Goal: Information Seeking & Learning: Find specific page/section

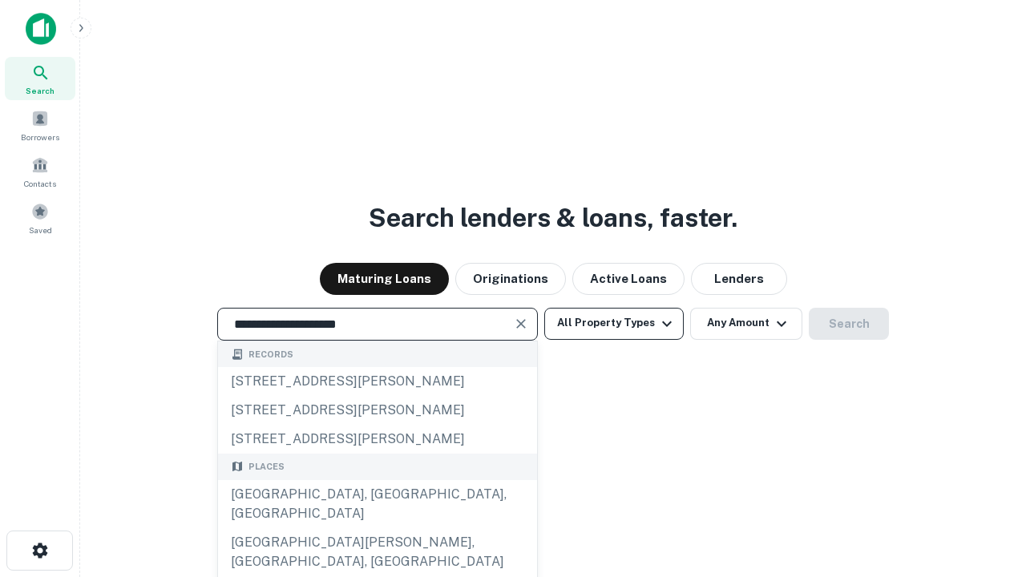
click at [377, 528] on div "[GEOGRAPHIC_DATA], [GEOGRAPHIC_DATA], [GEOGRAPHIC_DATA]" at bounding box center [377, 504] width 319 height 48
type input "**********"
click at [614, 323] on button "All Property Types" at bounding box center [613, 324] width 139 height 32
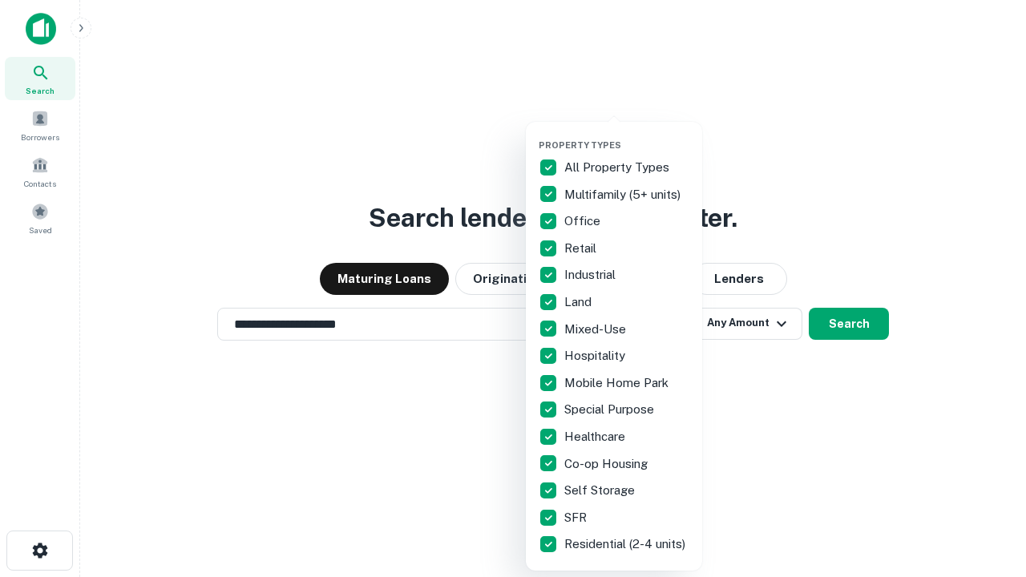
click at [627, 135] on button "button" at bounding box center [627, 135] width 176 height 1
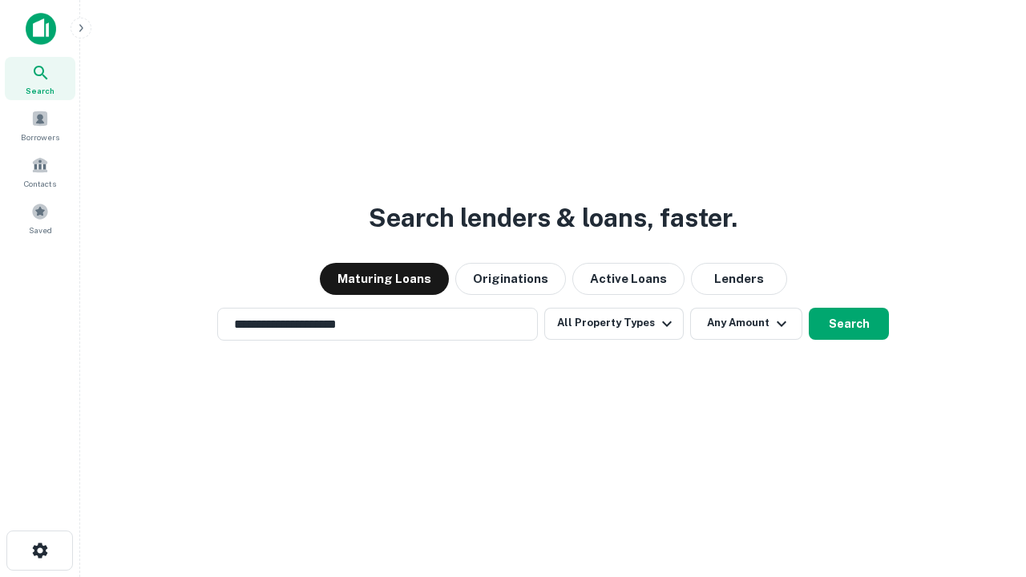
scroll to position [10, 193]
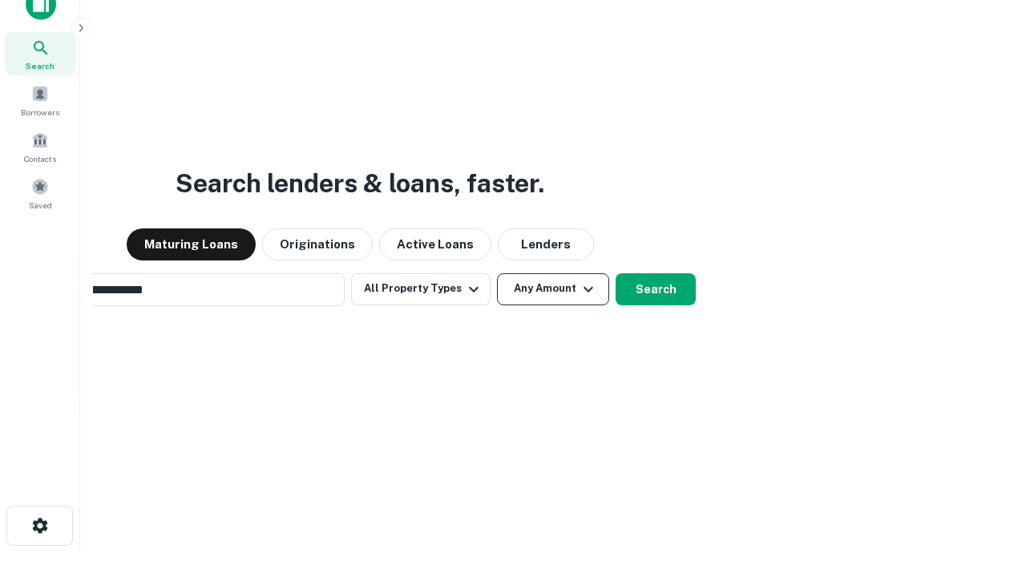
click at [497, 273] on button "Any Amount" at bounding box center [553, 289] width 112 height 32
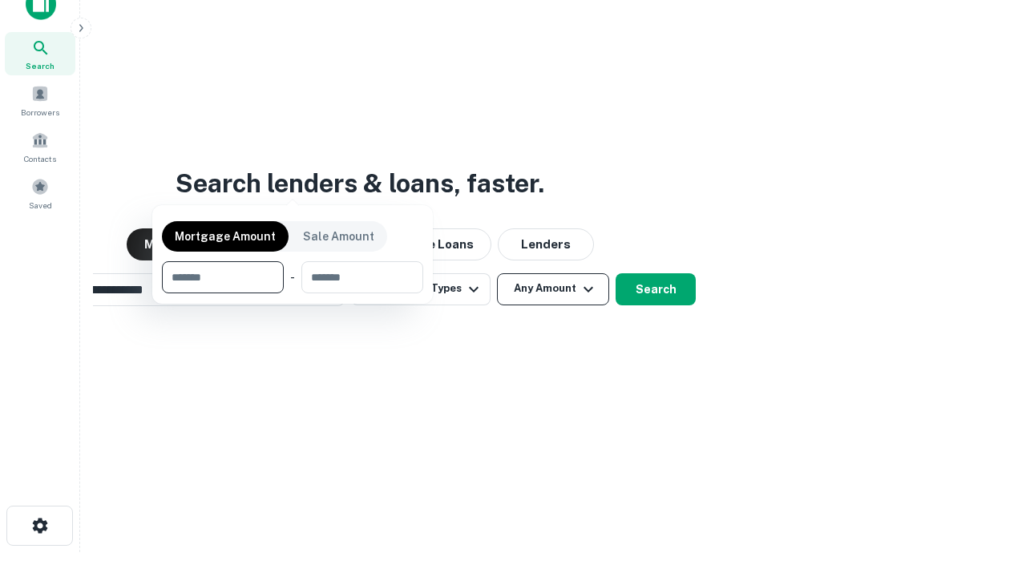
scroll to position [26, 0]
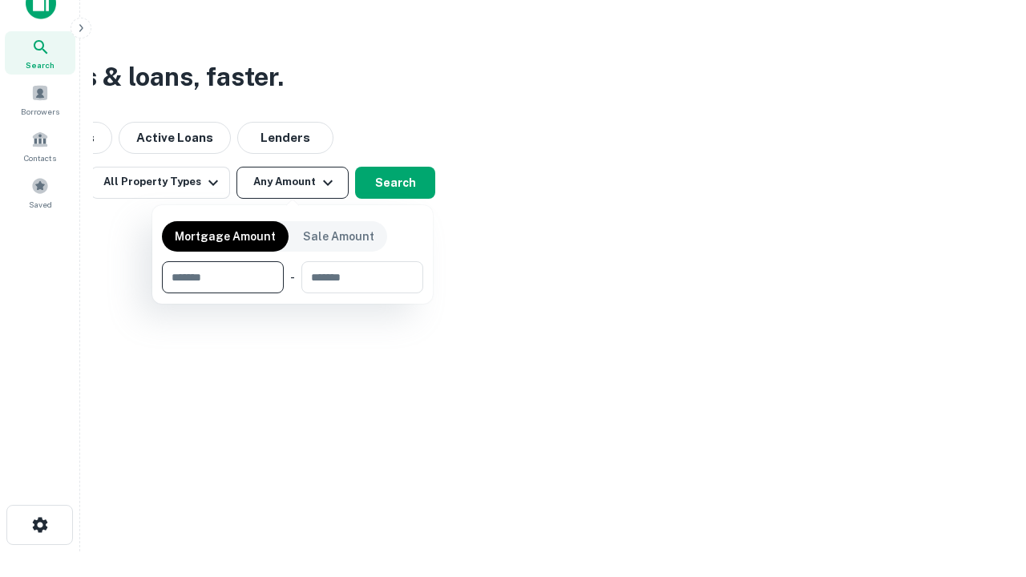
type input "*******"
click at [293, 293] on button "button" at bounding box center [292, 293] width 261 height 1
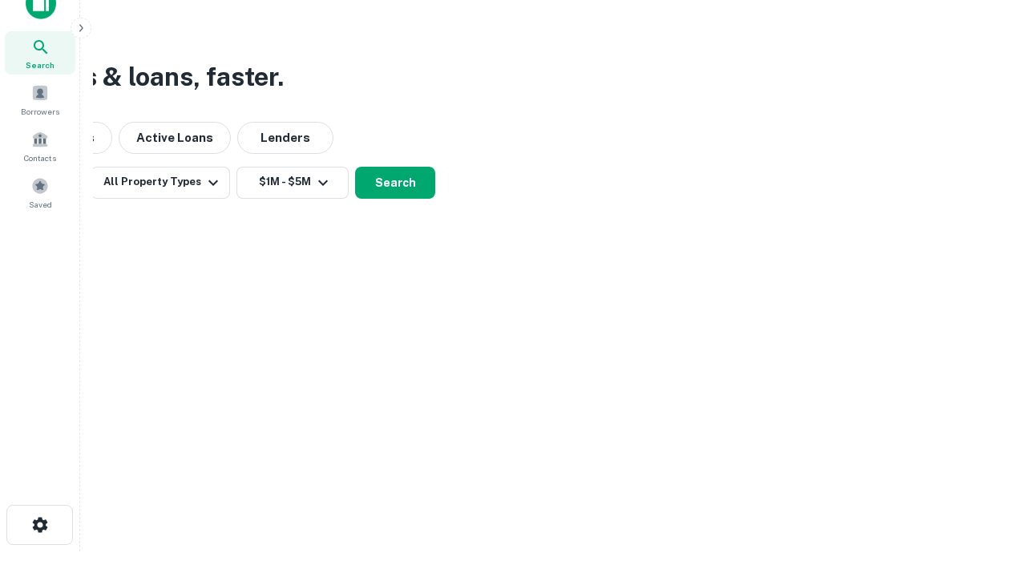
scroll to position [10, 296]
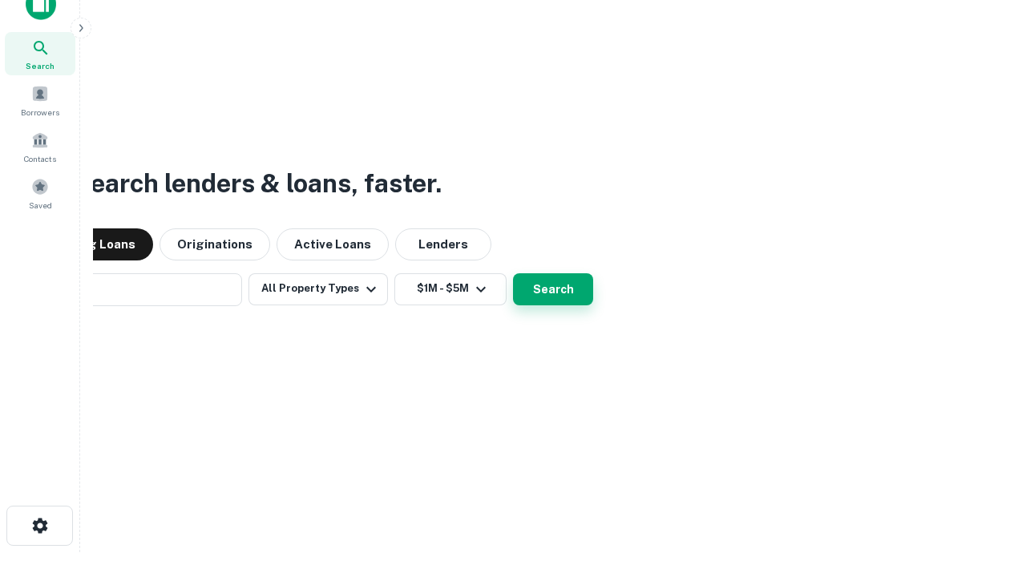
click at [513, 273] on button "Search" at bounding box center [553, 289] width 80 height 32
